Goal: Transaction & Acquisition: Purchase product/service

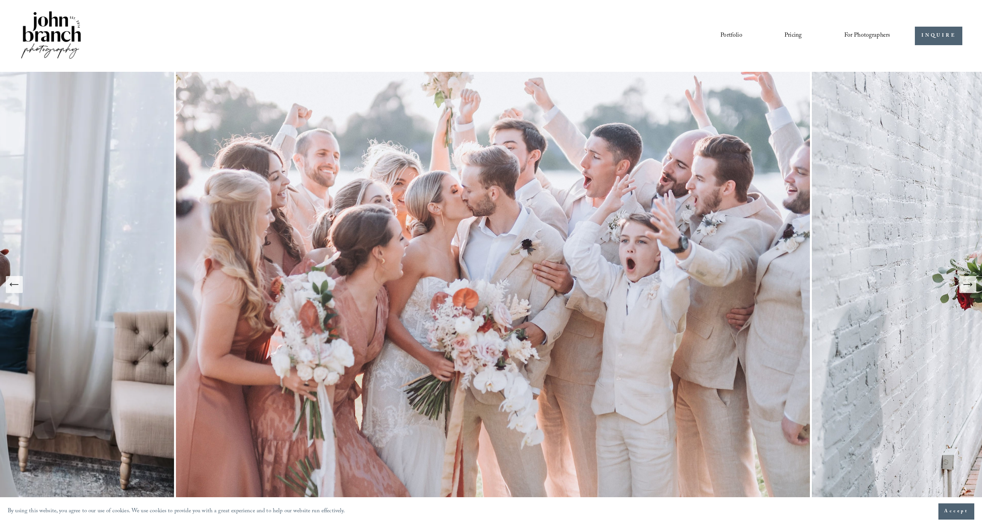
click at [800, 34] on link "Pricing" at bounding box center [792, 35] width 17 height 13
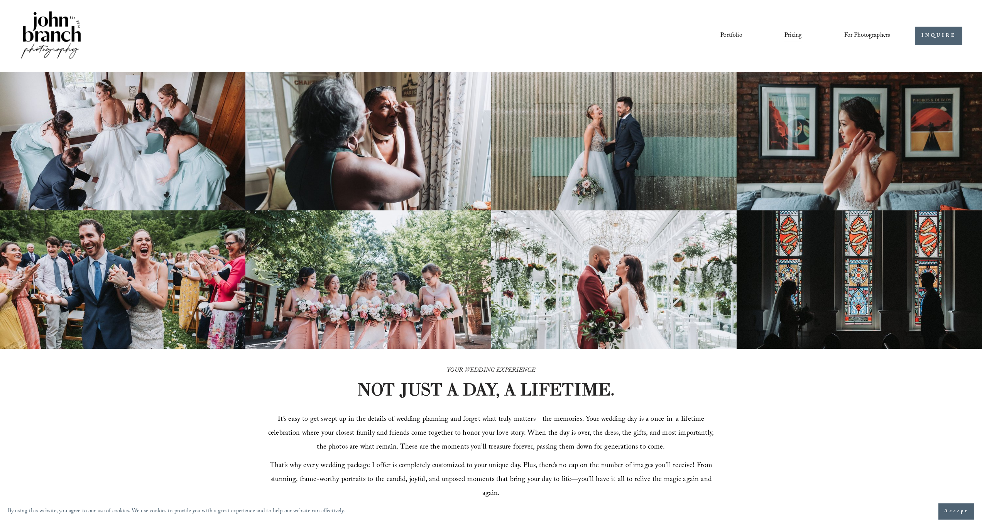
click at [877, 35] on span "For Photographers" at bounding box center [867, 36] width 46 height 12
click at [863, 37] on span "For Photographers" at bounding box center [867, 36] width 46 height 12
click at [0, 0] on span "Presets" at bounding box center [0, 0] width 0 height 0
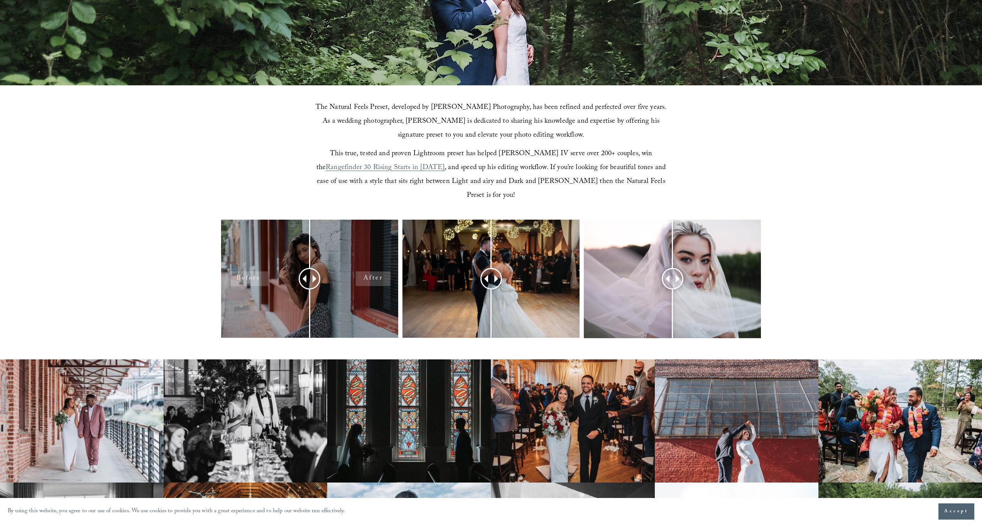
scroll to position [262, 0]
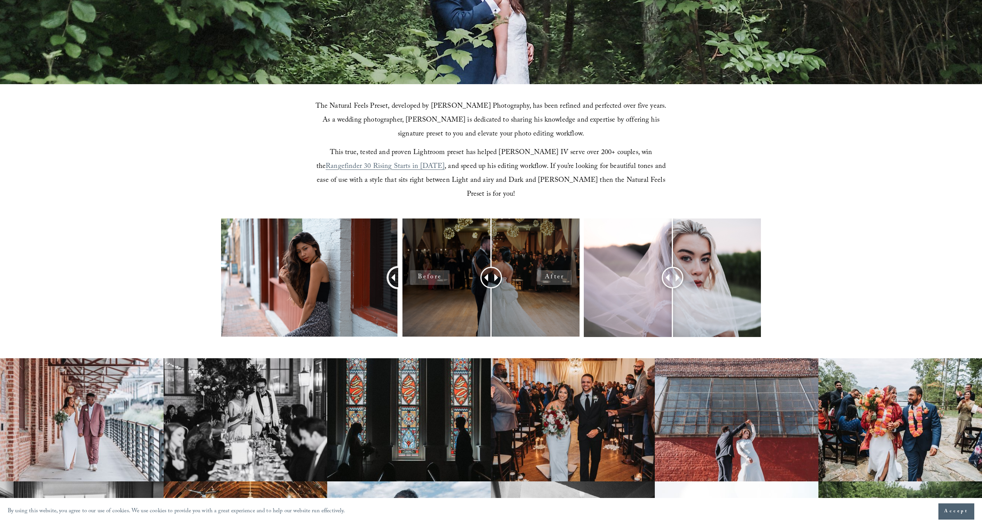
drag, startPoint x: 313, startPoint y: 263, endPoint x: 530, endPoint y: 278, distance: 217.7
click at [530, 278] on div at bounding box center [491, 287] width 982 height 138
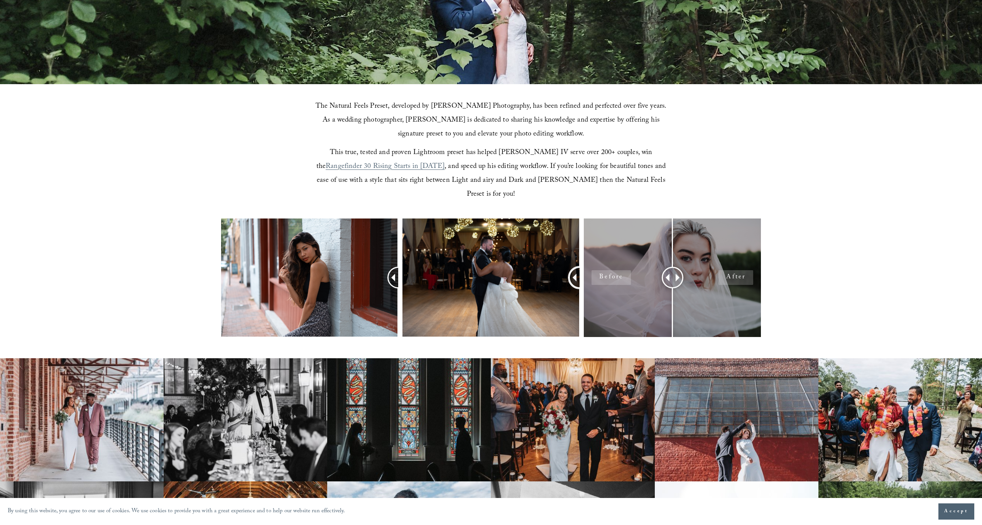
drag, startPoint x: 492, startPoint y: 264, endPoint x: 682, endPoint y: 282, distance: 191.3
click at [682, 282] on div at bounding box center [491, 287] width 982 height 138
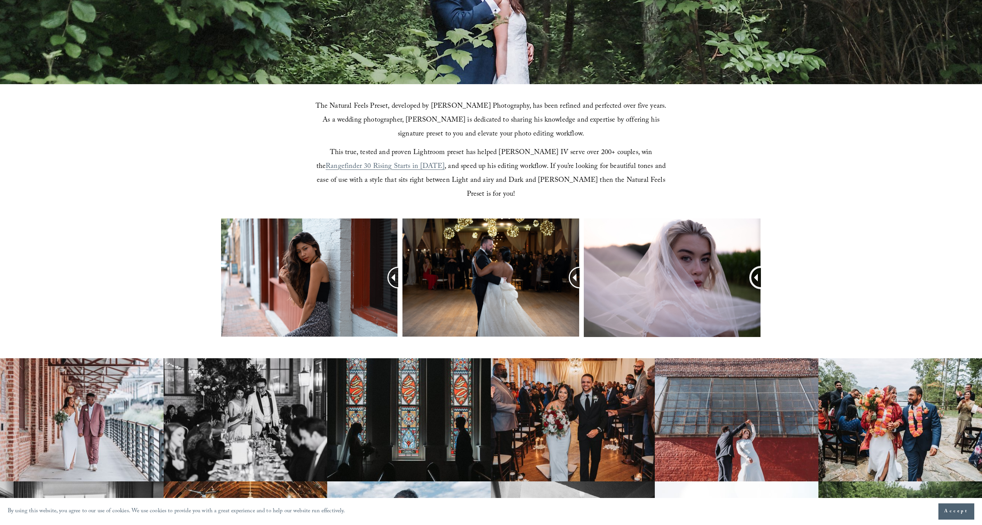
drag, startPoint x: 673, startPoint y: 266, endPoint x: 896, endPoint y: 283, distance: 222.8
click at [896, 283] on div at bounding box center [491, 287] width 982 height 138
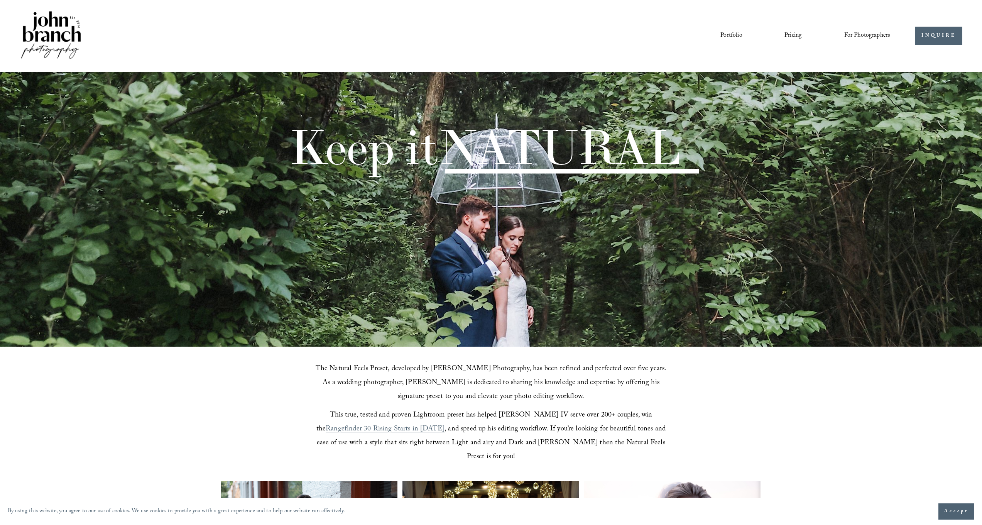
scroll to position [0, 0]
